Goal: Information Seeking & Learning: Learn about a topic

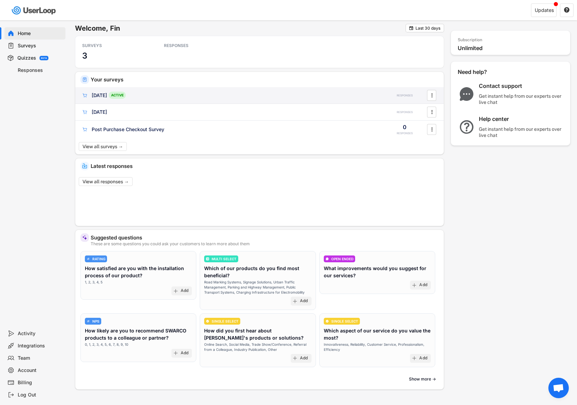
click at [93, 97] on div "[DATE]" at bounding box center [99, 95] width 15 height 7
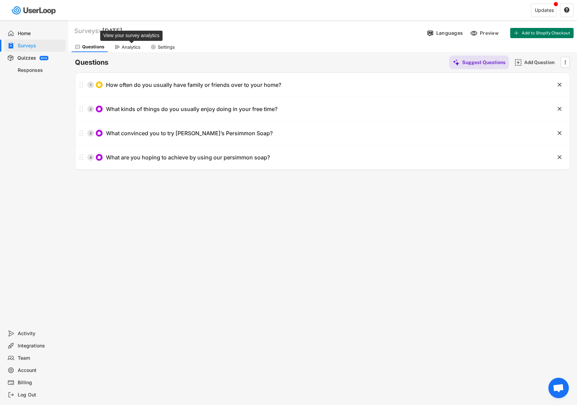
click at [130, 47] on div "Analytics" at bounding box center [131, 47] width 19 height 6
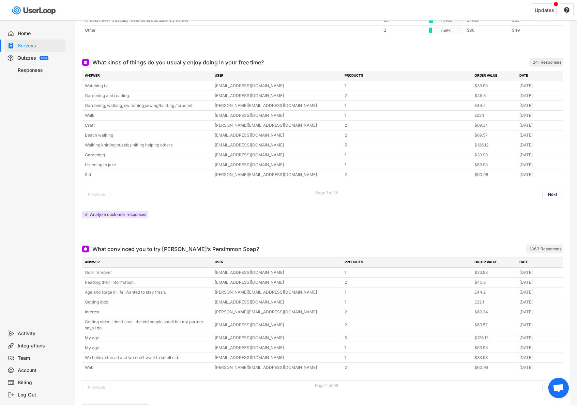
scroll to position [235, 0]
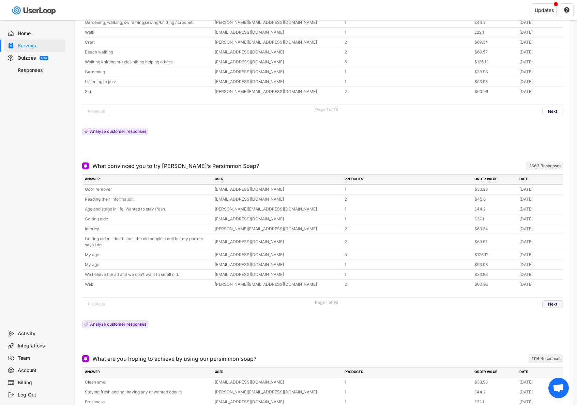
click at [551, 302] on button "Next" at bounding box center [553, 305] width 21 height 8
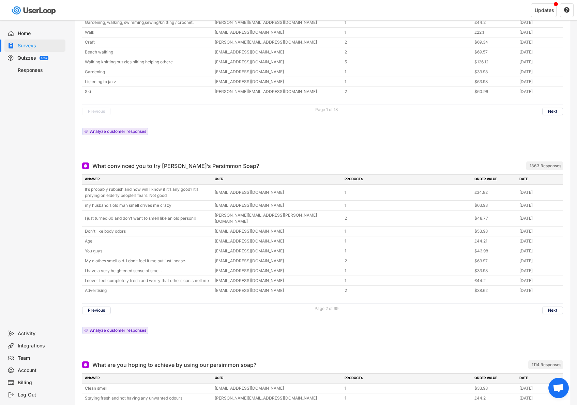
drag, startPoint x: 181, startPoint y: 198, endPoint x: 77, endPoint y: 165, distance: 109.4
click at [77, 165] on div "What convinced you to try [PERSON_NAME]’s Persimmon Soap? ARCHIVED 1363 Respons…" at bounding box center [322, 255] width 495 height 199
copy div "What convinced you to try [PERSON_NAME]’s Persimmon Soap? ARCHIVED 1363 Respons…"
click at [315, 154] on div at bounding box center [322, 149] width 481 height 14
drag, startPoint x: 82, startPoint y: 204, endPoint x: 211, endPoint y: 167, distance: 134.6
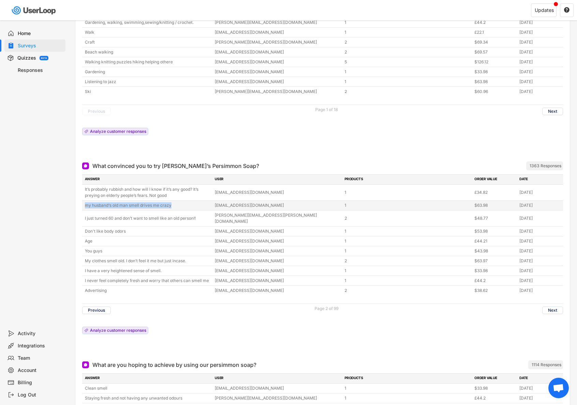
click at [179, 203] on div "my husband‘s old man smell drives me crazy [EMAIL_ADDRESS][DOMAIN_NAME] 1 $63.9…" at bounding box center [322, 206] width 481 height 10
copy div "my husband‘s old man smell drives me crazy"
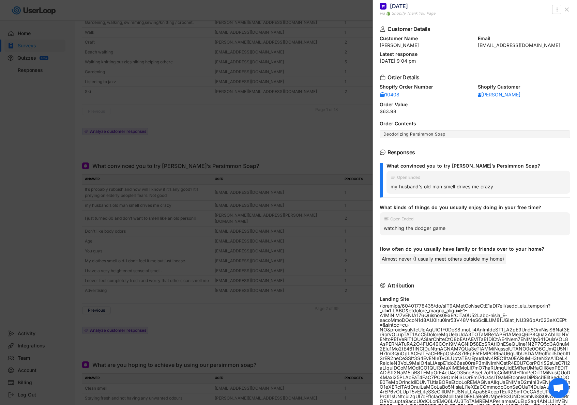
click at [354, 219] on div at bounding box center [288, 202] width 577 height 405
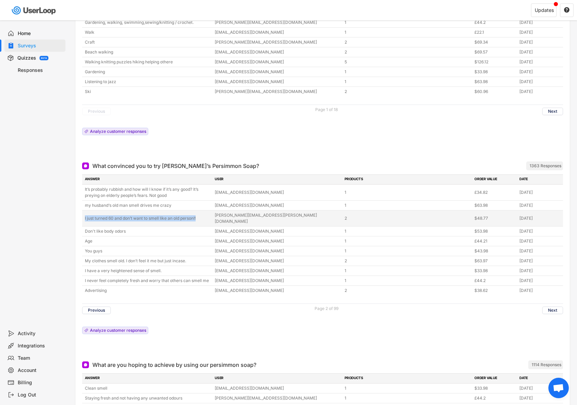
drag, startPoint x: 199, startPoint y: 216, endPoint x: 83, endPoint y: 218, distance: 115.6
click at [83, 218] on div "I just turned 60 and don’t want to smell like an old person!! [PERSON_NAME][EMA…" at bounding box center [322, 219] width 481 height 16
copy div "I just turned 60 and don’t want to smell like an old person!!"
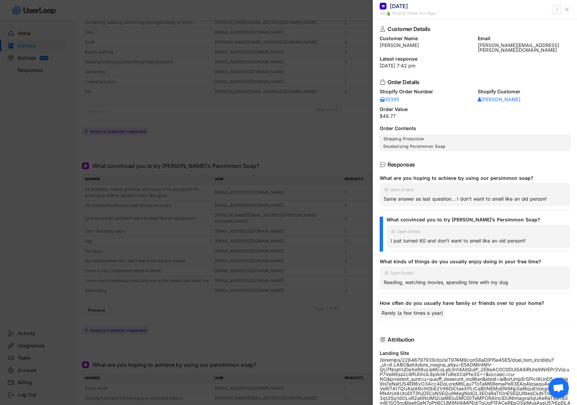
click at [208, 259] on div at bounding box center [288, 202] width 577 height 405
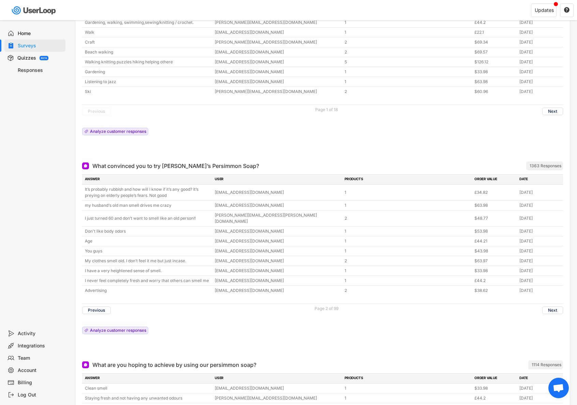
drag, startPoint x: 190, startPoint y: 254, endPoint x: 74, endPoint y: 251, distance: 115.6
click at [74, 251] on div "Analytics PDF Report Export Data  [DATE] - [DATE]  Views 4493 Customers 2241 …" at bounding box center [322, 180] width 509 height 726
copy div "My clothes smell old. I don’t feel it me but just incase."
drag, startPoint x: 210, startPoint y: 274, endPoint x: 77, endPoint y: 276, distance: 133.3
click at [77, 276] on div "What convinced you to try [PERSON_NAME]’s Persimmon Soap? ARCHIVED 1363 Respons…" at bounding box center [322, 255] width 495 height 199
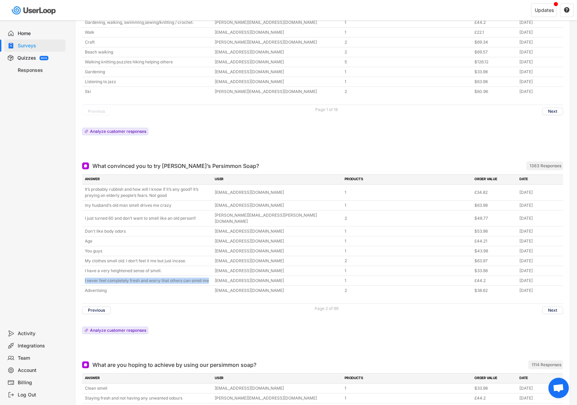
copy div "I never feel completely fresh and worry that others can smell me"
click at [544, 307] on button "Next" at bounding box center [553, 311] width 21 height 8
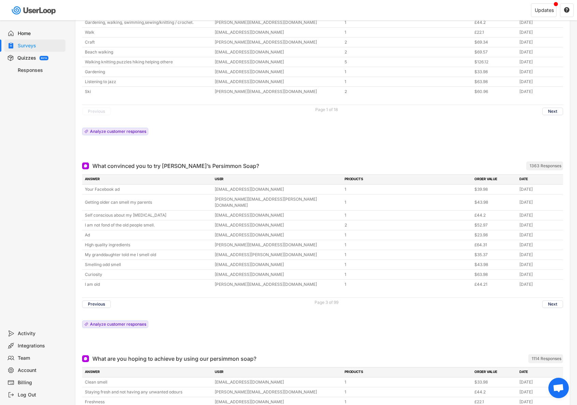
drag, startPoint x: 161, startPoint y: 199, endPoint x: 76, endPoint y: 202, distance: 84.3
click at [76, 202] on div "What convinced you to try [PERSON_NAME]’s Persimmon Soap? ARCHIVED 1363 Respons…" at bounding box center [322, 252] width 495 height 193
click at [74, 204] on div "Analytics PDF Report Export Data  [DATE] - [DATE]  Views 4493 Customers 2241 …" at bounding box center [322, 177] width 509 height 720
click at [557, 301] on button "Next" at bounding box center [553, 305] width 21 height 8
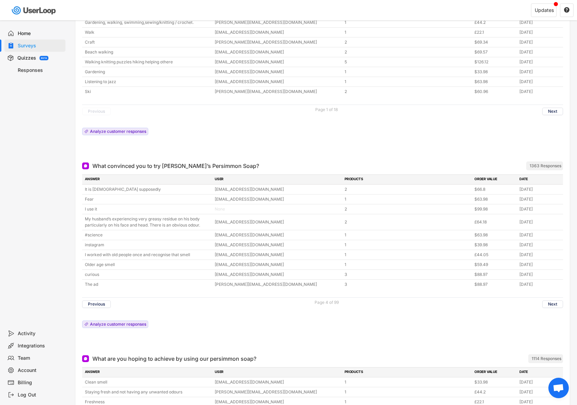
drag, startPoint x: 206, startPoint y: 227, endPoint x: 80, endPoint y: 217, distance: 126.9
click at [80, 217] on div "What convinced you to try [PERSON_NAME]’s Persimmon Soap? ARCHIVED 1363 Respons…" at bounding box center [322, 252] width 495 height 193
copy div "My husband’s experiencing very greasy residue on his body particularly on his f…"
drag, startPoint x: 200, startPoint y: 255, endPoint x: 83, endPoint y: 257, distance: 117.7
click at [83, 257] on div "I worked with old people once and recognise that smell [EMAIL_ADDRESS][DOMAIN_N…" at bounding box center [322, 255] width 481 height 10
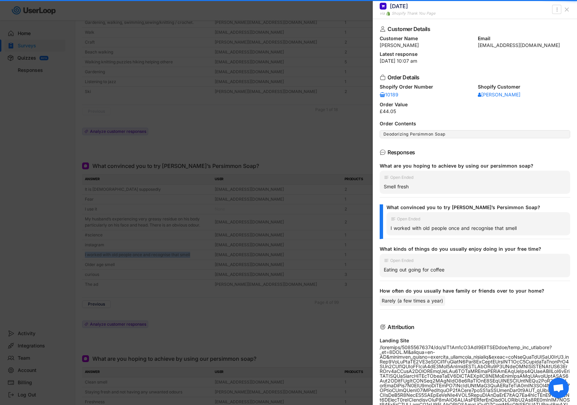
copy div "I worked with old people once and recognise that smell"
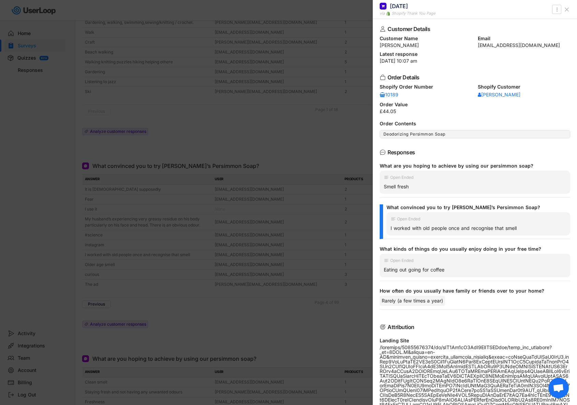
click at [376, 117] on div "Customer Details Customer Name [PERSON_NAME] Email [EMAIL_ADDRESS][DOMAIN_NAME]…" at bounding box center [475, 212] width 204 height 386
click at [352, 195] on div at bounding box center [288, 202] width 577 height 405
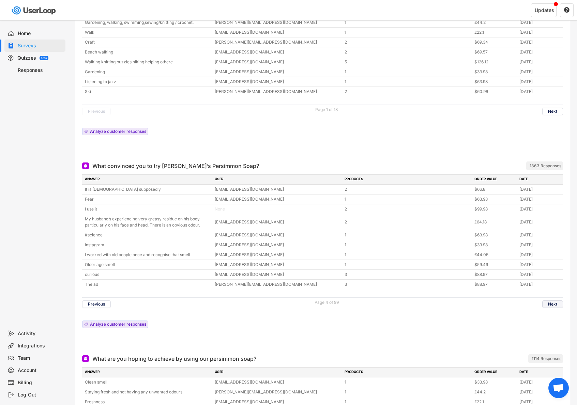
click at [547, 306] on button "Next" at bounding box center [553, 305] width 21 height 8
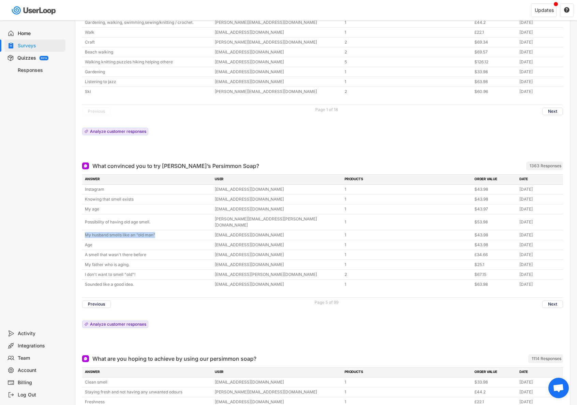
drag, startPoint x: 162, startPoint y: 228, endPoint x: 78, endPoint y: 226, distance: 83.6
click at [78, 226] on div "What convinced you to try [PERSON_NAME]’s Persimmon Soap? ARCHIVED 1363 Respons…" at bounding box center [322, 252] width 495 height 193
copy div "My husband smells like an “old man”"
click at [550, 301] on button "Next" at bounding box center [553, 305] width 21 height 8
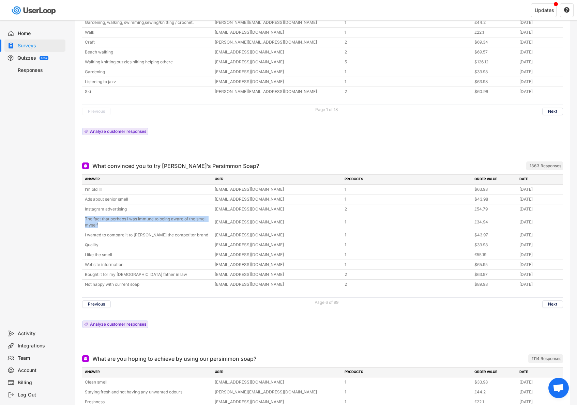
drag, startPoint x: 115, startPoint y: 229, endPoint x: 77, endPoint y: 219, distance: 39.2
click at [77, 219] on div "What convinced you to try [PERSON_NAME]’s Persimmon Soap? ARCHIVED 1363 Respons…" at bounding box center [322, 252] width 495 height 193
copy div "The fact that perhaps I was immune to being aware of the smell myself"
click at [551, 303] on button "Next" at bounding box center [553, 305] width 21 height 8
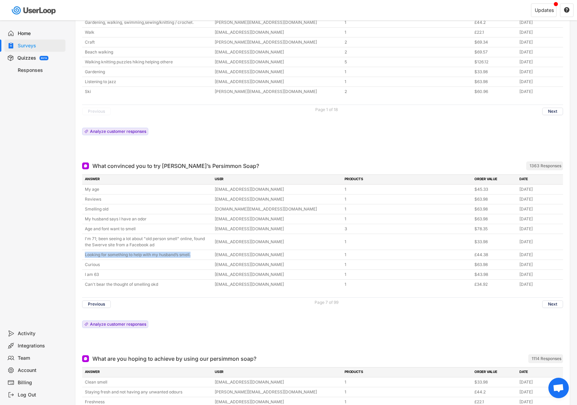
drag, startPoint x: 171, startPoint y: 259, endPoint x: 80, endPoint y: 255, distance: 91.1
click at [80, 255] on div "What convinced you to try [PERSON_NAME]’s Persimmon Soap? ARCHIVED 1363 Respons…" at bounding box center [322, 252] width 495 height 193
copy div "Looking for something to help with my husband’s smell."
click at [557, 306] on button "Next" at bounding box center [553, 305] width 21 height 8
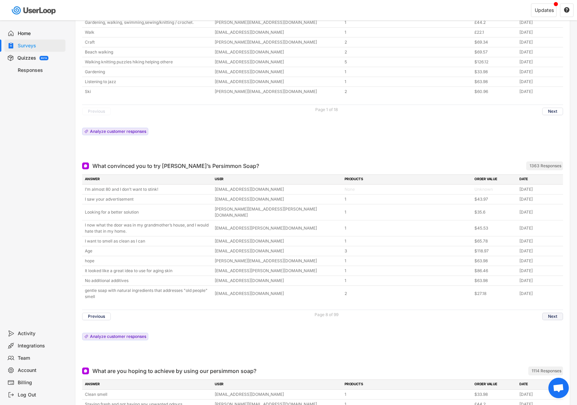
click at [555, 313] on button "Next" at bounding box center [553, 317] width 21 height 8
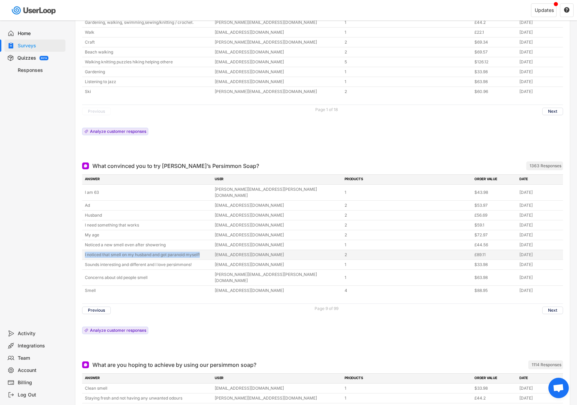
drag, startPoint x: 209, startPoint y: 247, endPoint x: 82, endPoint y: 250, distance: 126.5
click at [82, 250] on div "I noticed that smell on my husband and got paranoid myself! [EMAIL_ADDRESS][DOM…" at bounding box center [322, 255] width 481 height 10
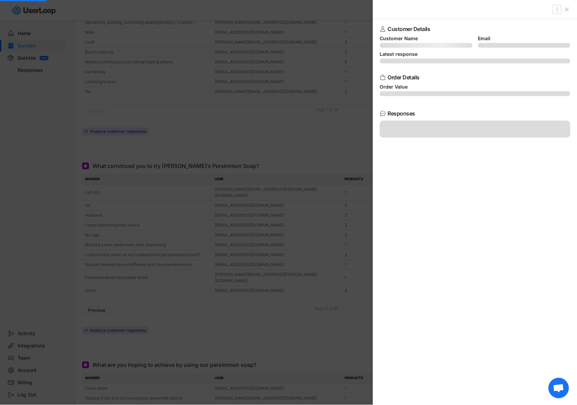
drag, startPoint x: 79, startPoint y: 180, endPoint x: 81, endPoint y: 175, distance: 5.4
click at [79, 179] on div at bounding box center [288, 202] width 577 height 405
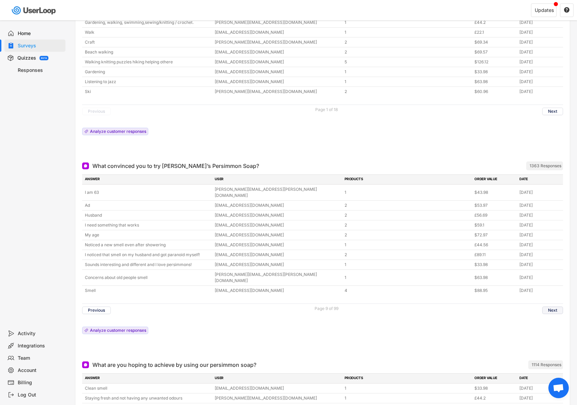
click at [559, 307] on button "Next" at bounding box center [553, 311] width 21 height 8
